Goal: Connect with others: Connect with others

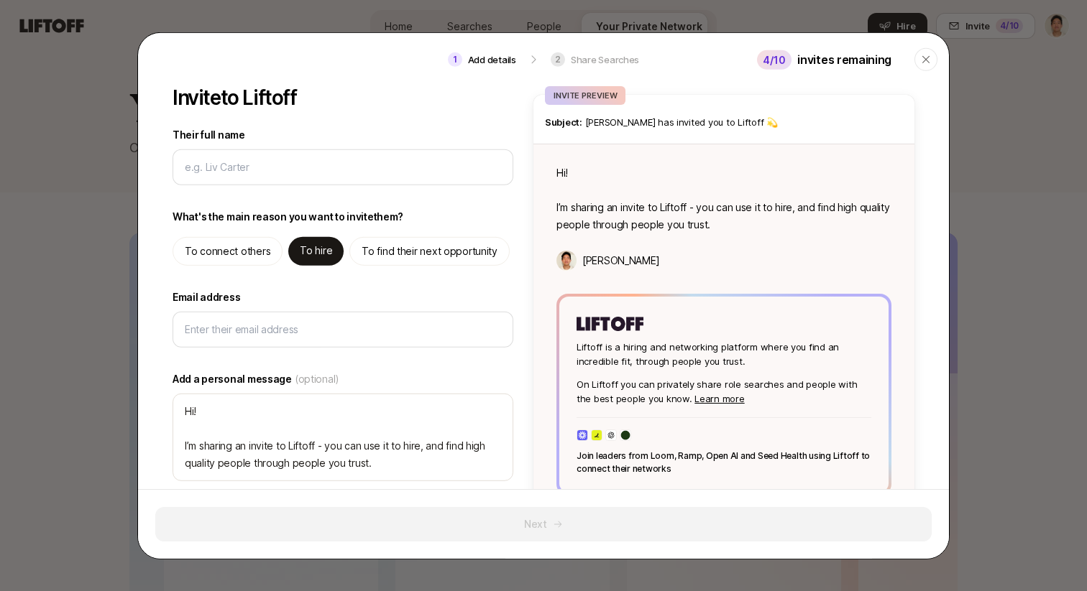
type textarea "x"
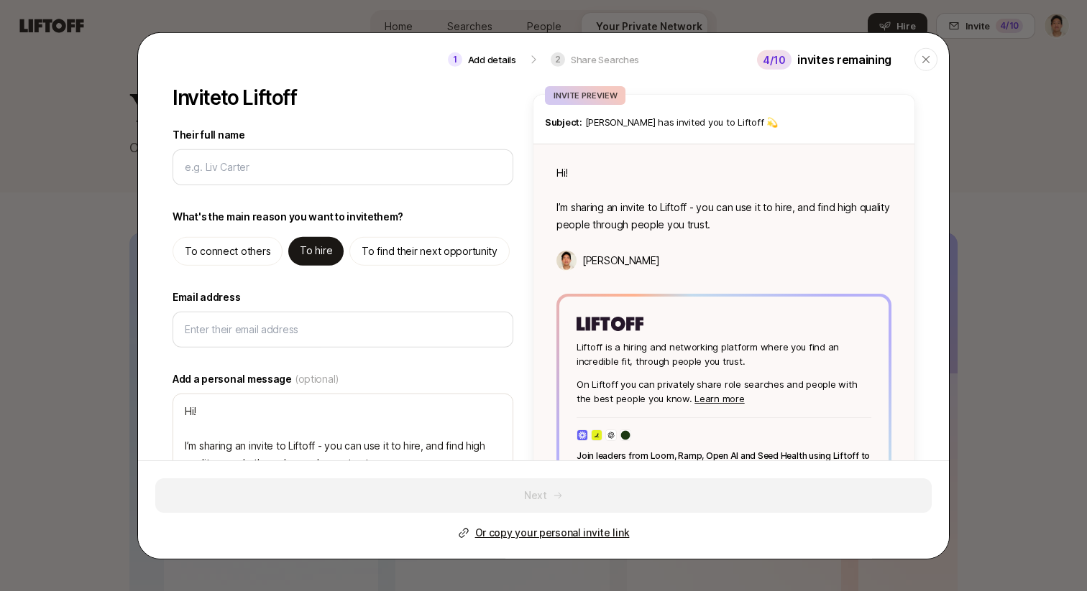
type textarea "x"
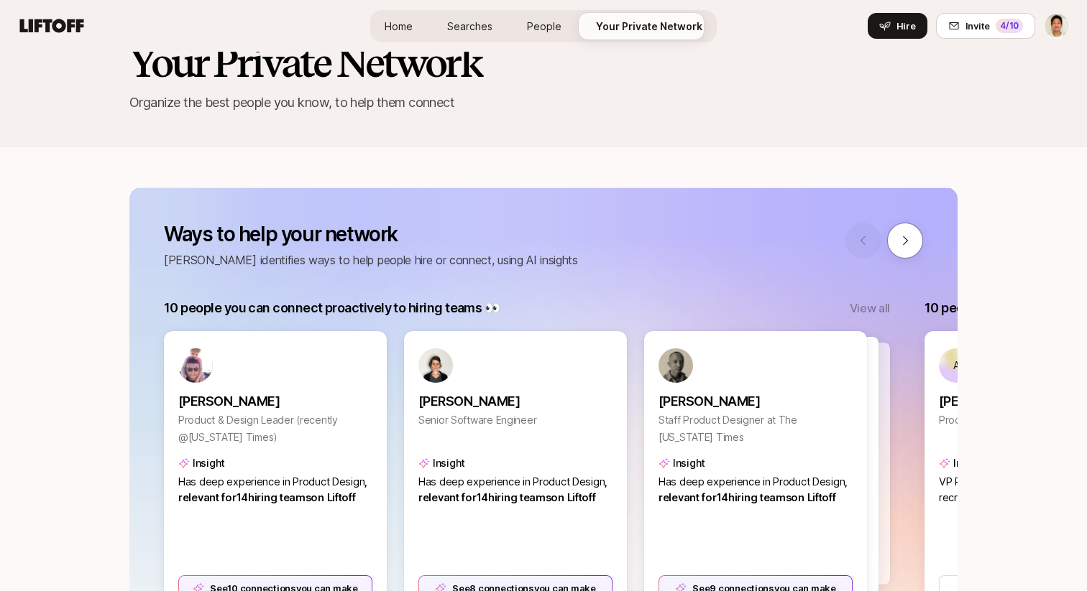
scroll to position [60, 0]
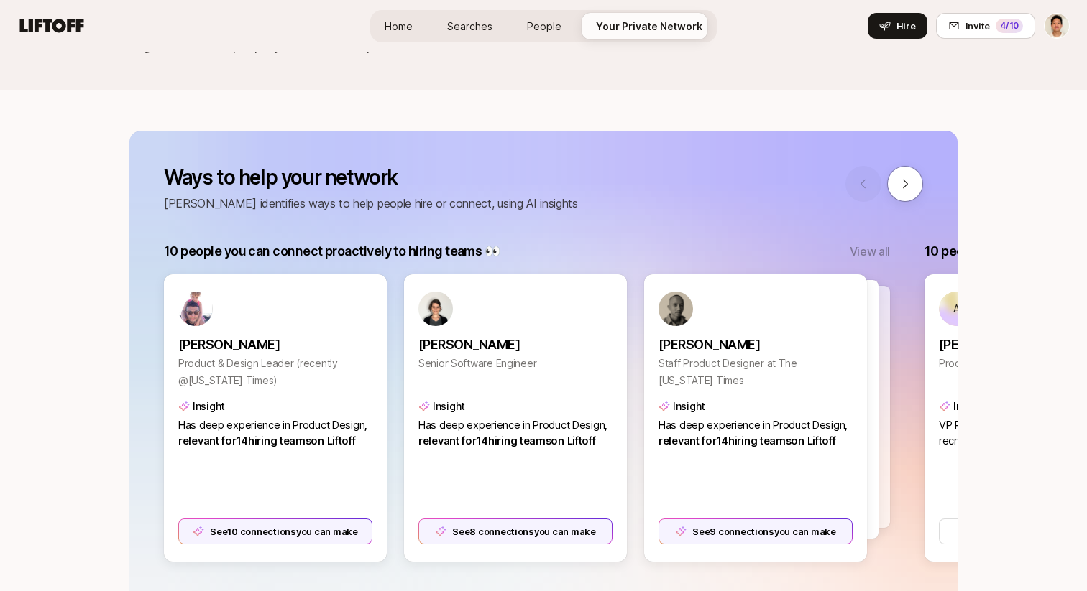
scroll to position [106, 0]
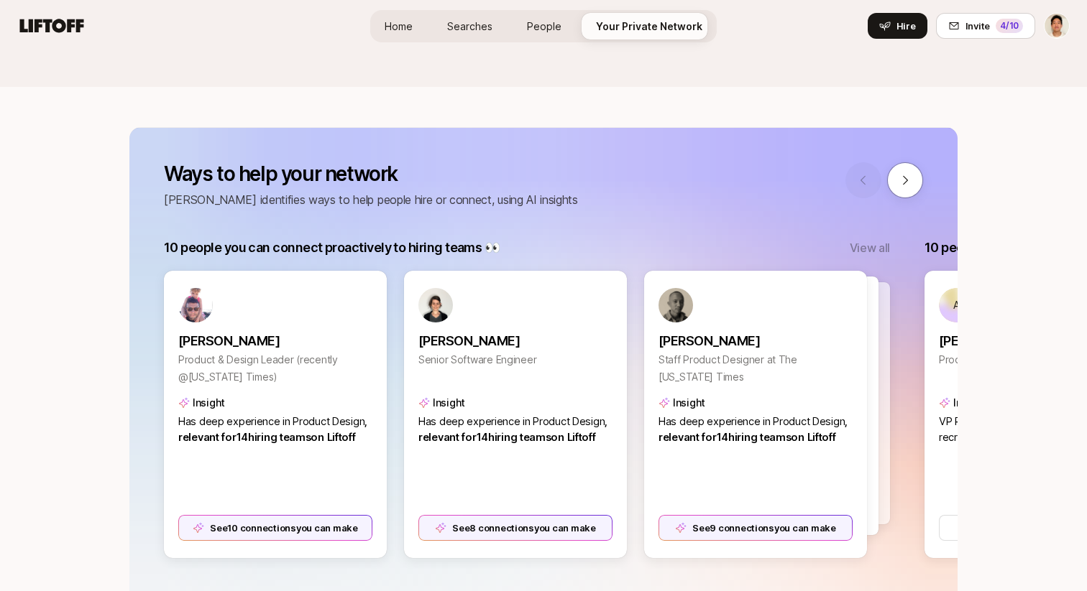
click at [825, 75] on div "Your Private Network Organize the best people you know, to help them connect" at bounding box center [543, 16] width 1087 height 141
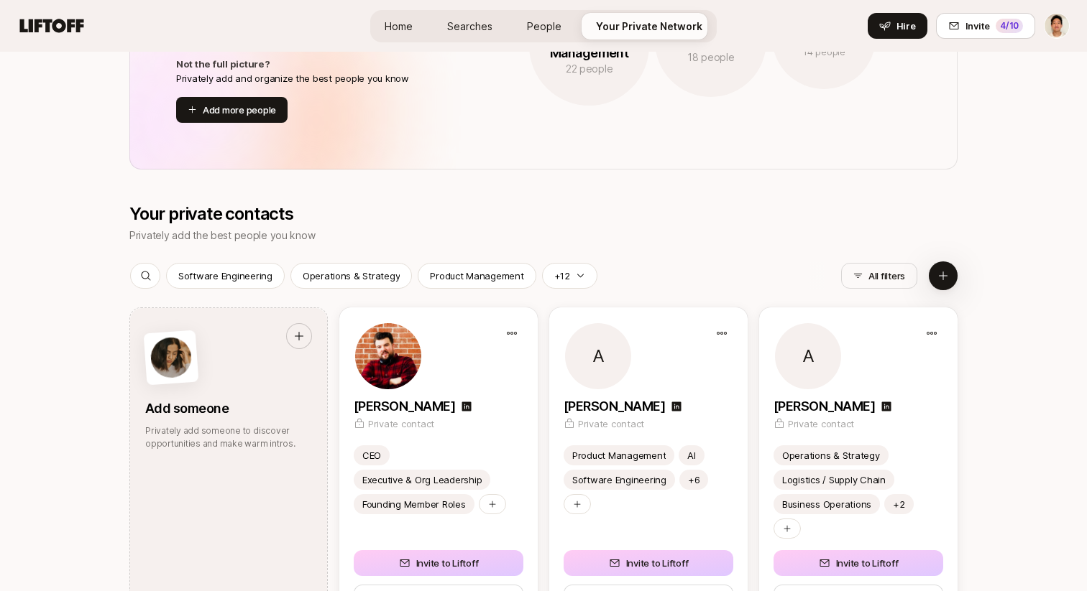
scroll to position [1762, 0]
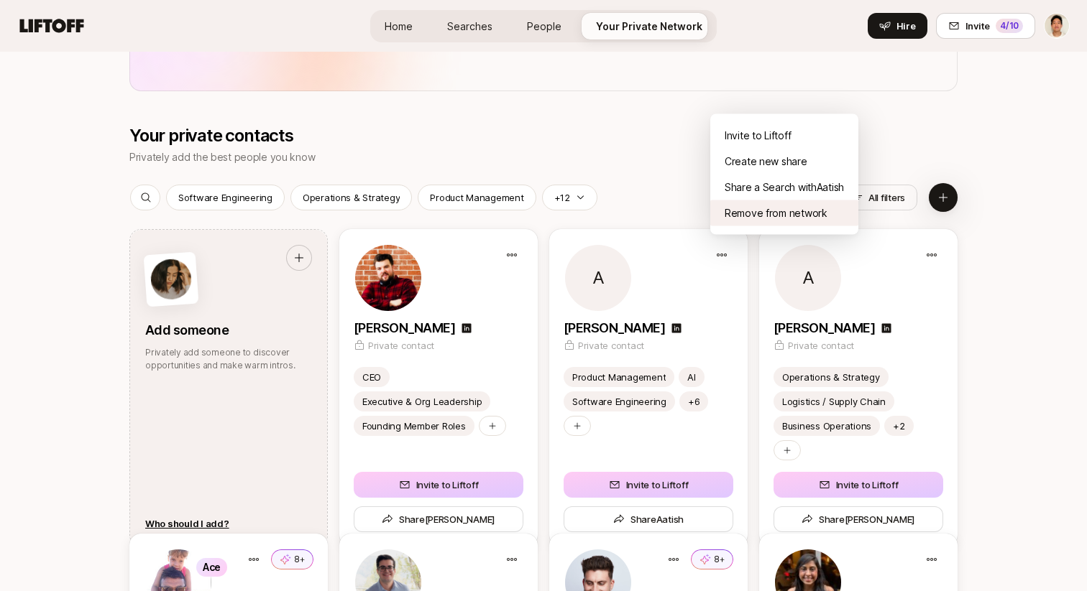
click at [759, 212] on div "Remove from network" at bounding box center [784, 213] width 148 height 26
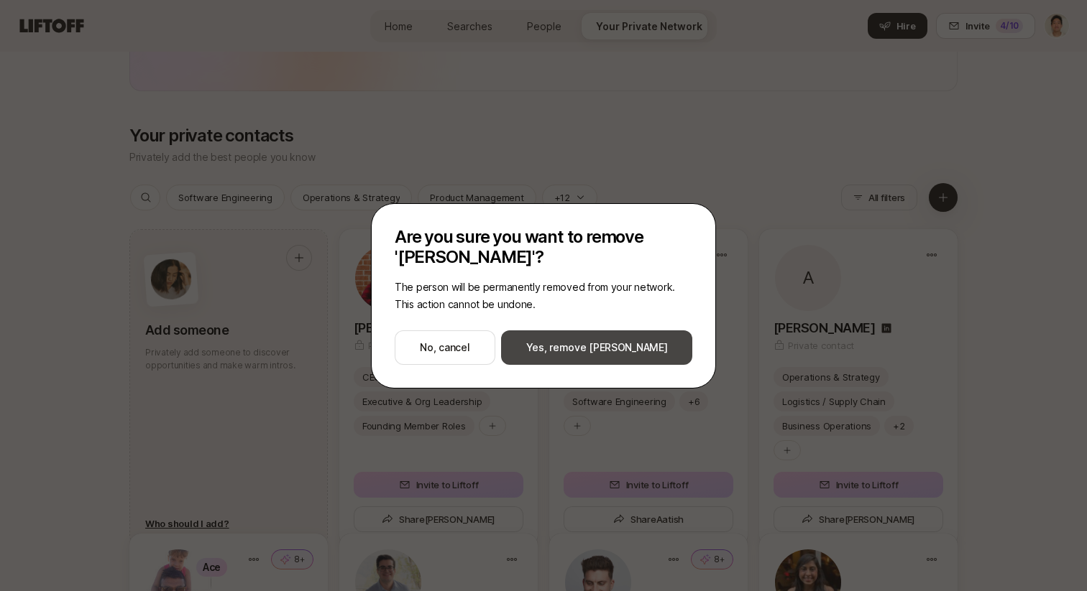
click at [636, 351] on button "Yes, remove Aatish" at bounding box center [596, 348] width 191 height 34
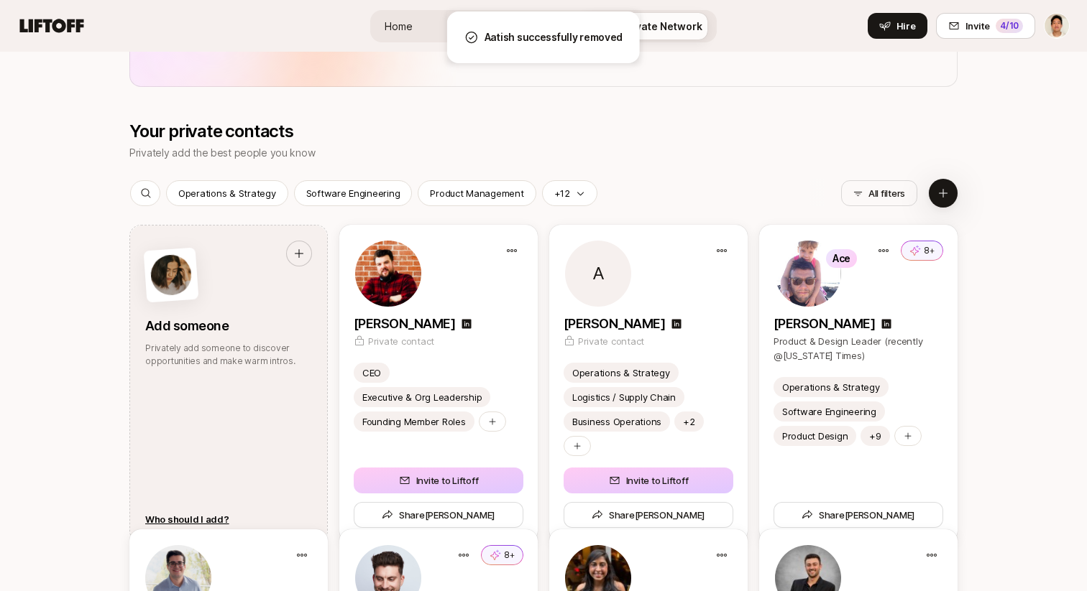
scroll to position [1758, 0]
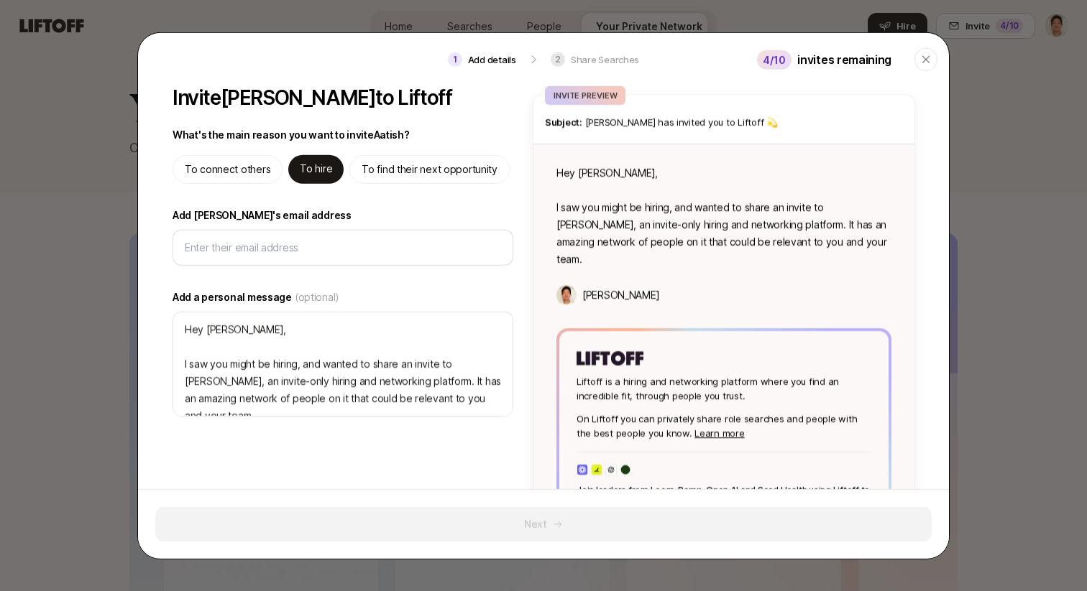
type textarea "x"
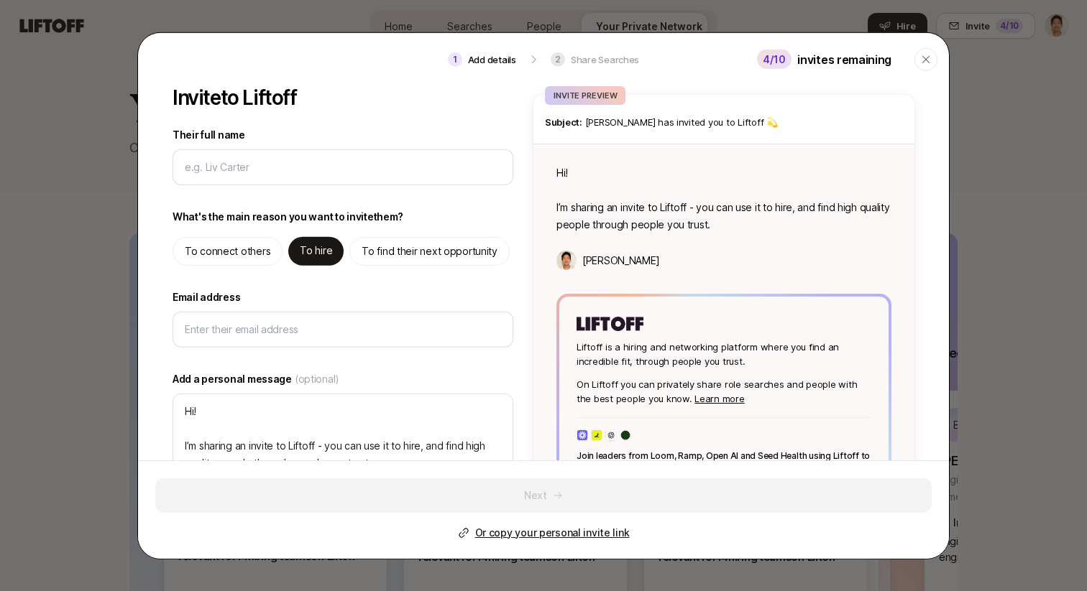
type textarea "x"
